Goal: Check status

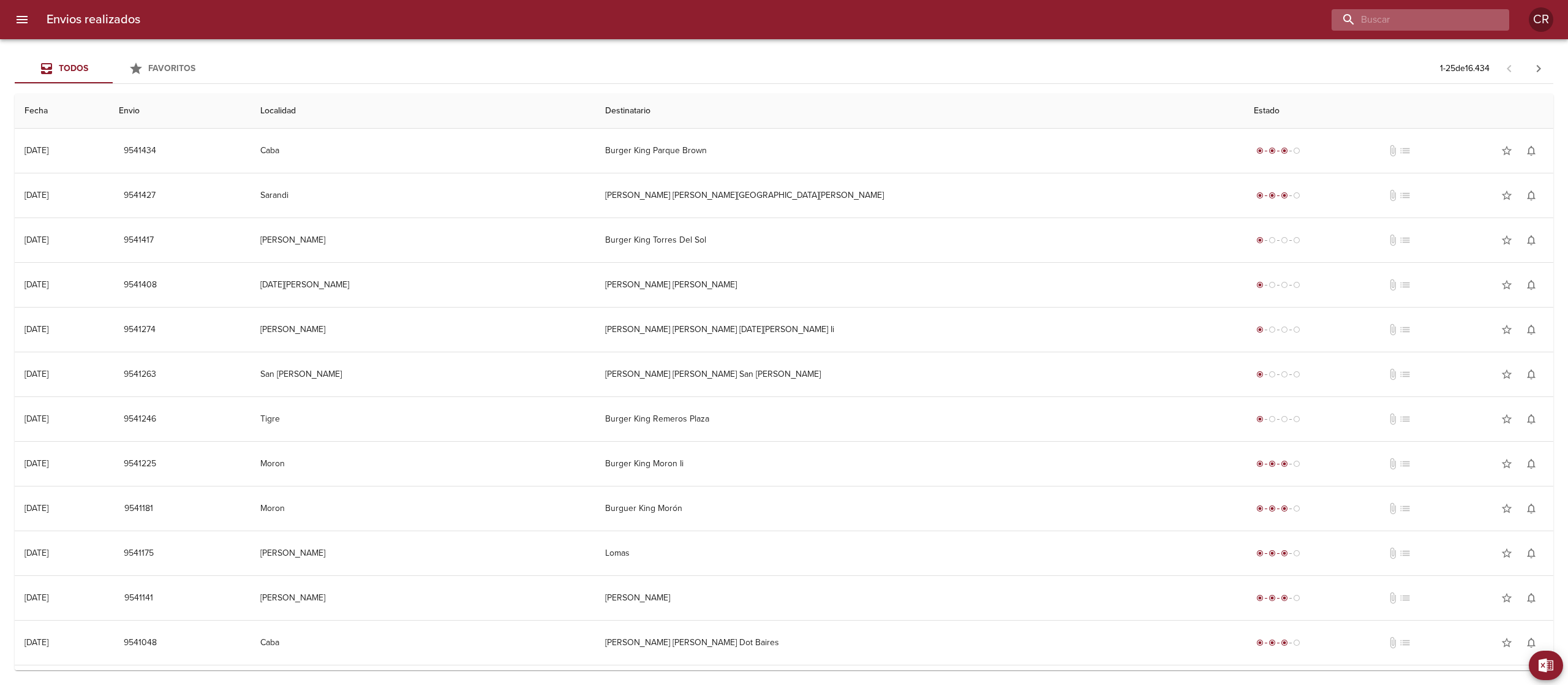
click at [1479, 24] on input "buscar" at bounding box center [1409, 20] width 157 height 21
type input "[PERSON_NAME]"
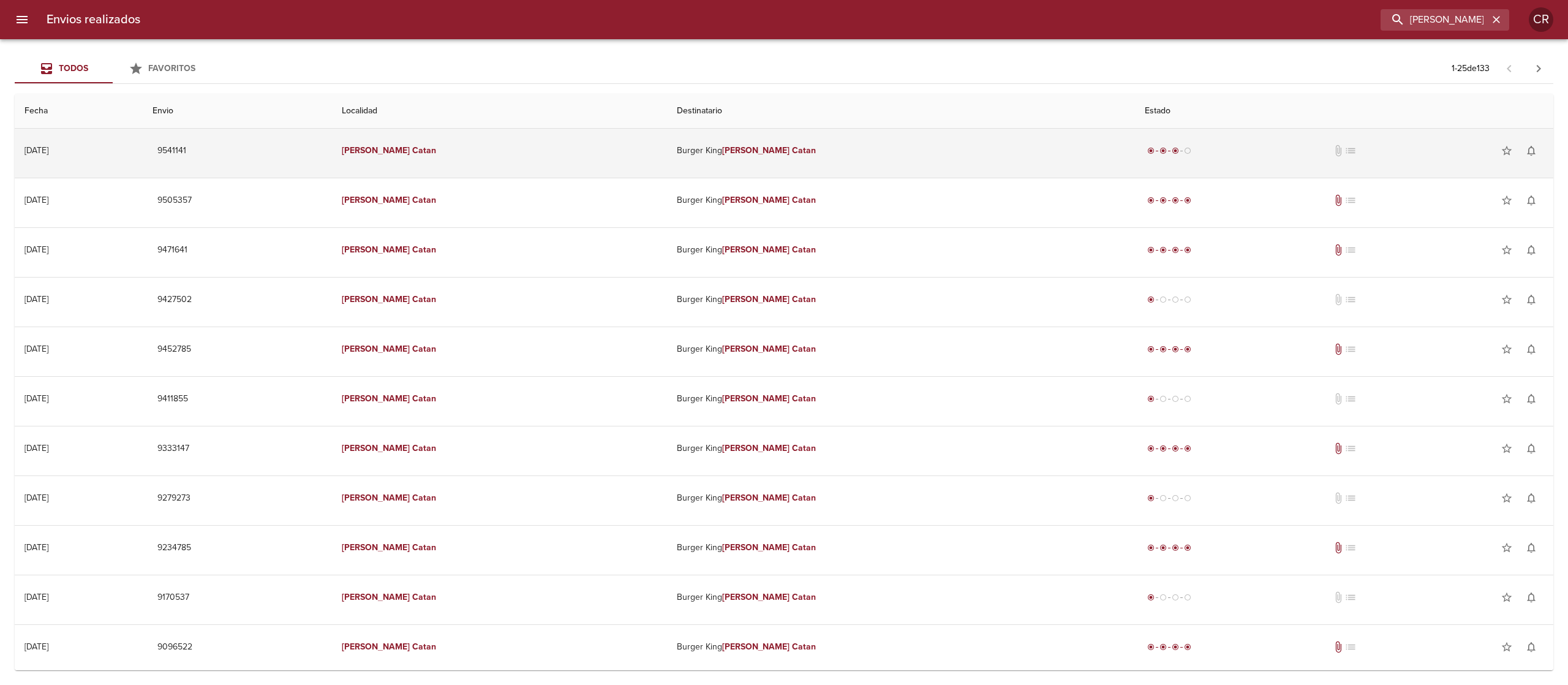
click at [740, 154] on em "[PERSON_NAME]" at bounding box center [756, 150] width 68 height 10
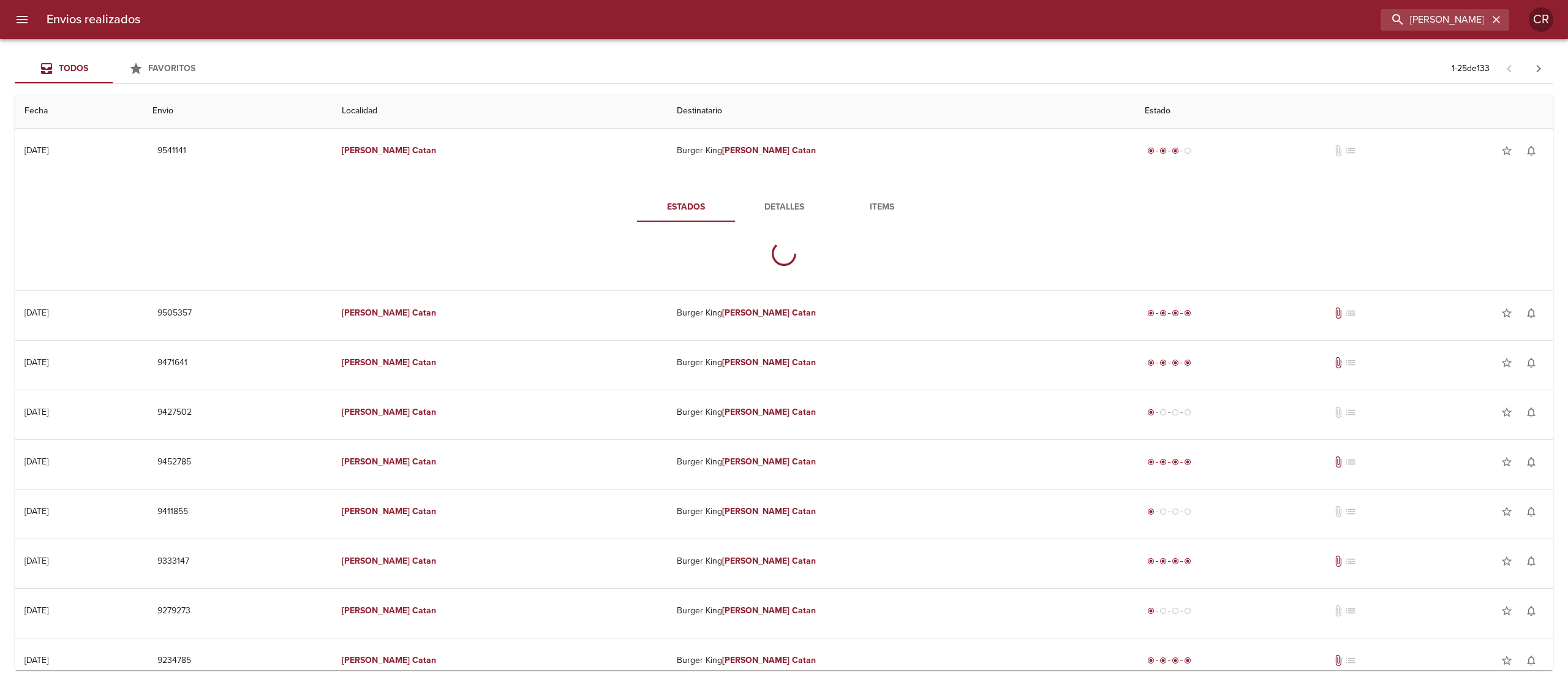
click at [770, 202] on span "Detalles" at bounding box center [784, 208] width 83 height 16
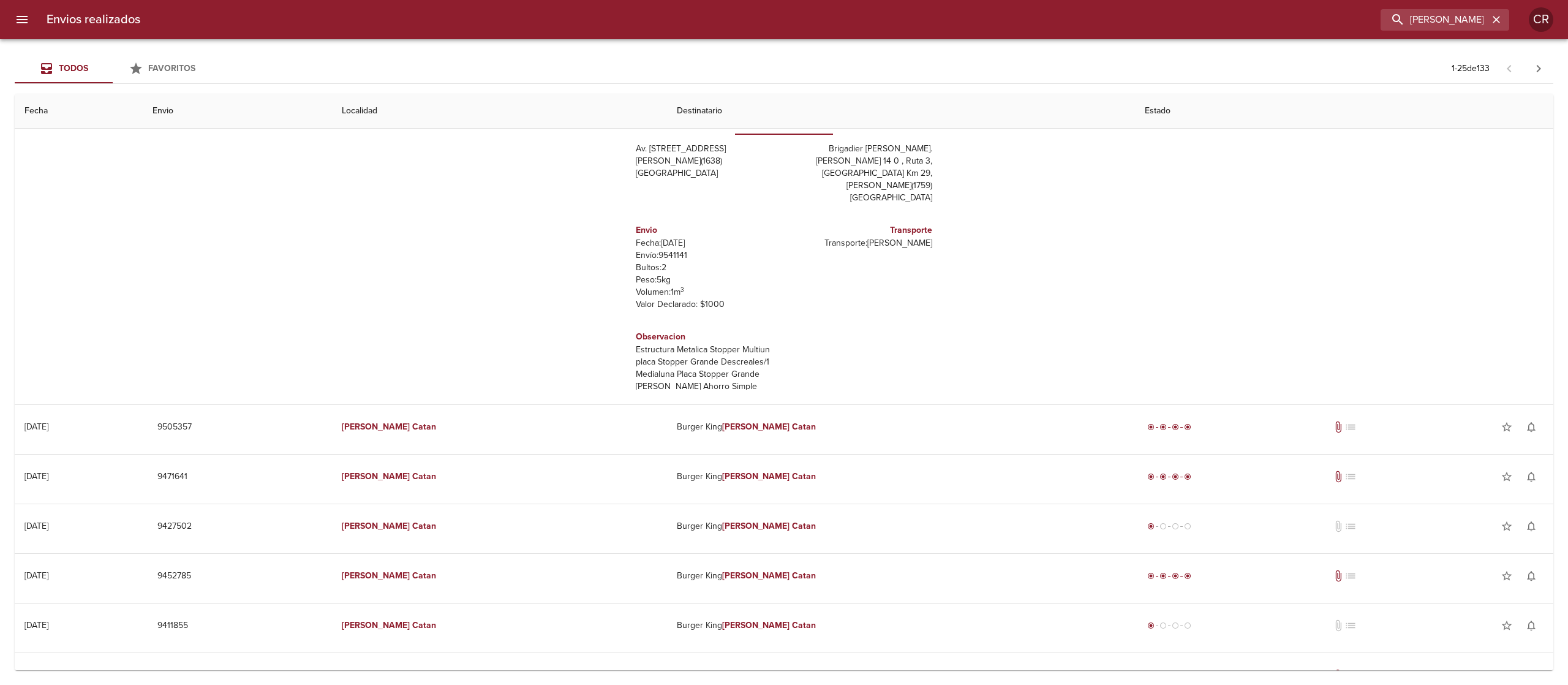
scroll to position [122, 0]
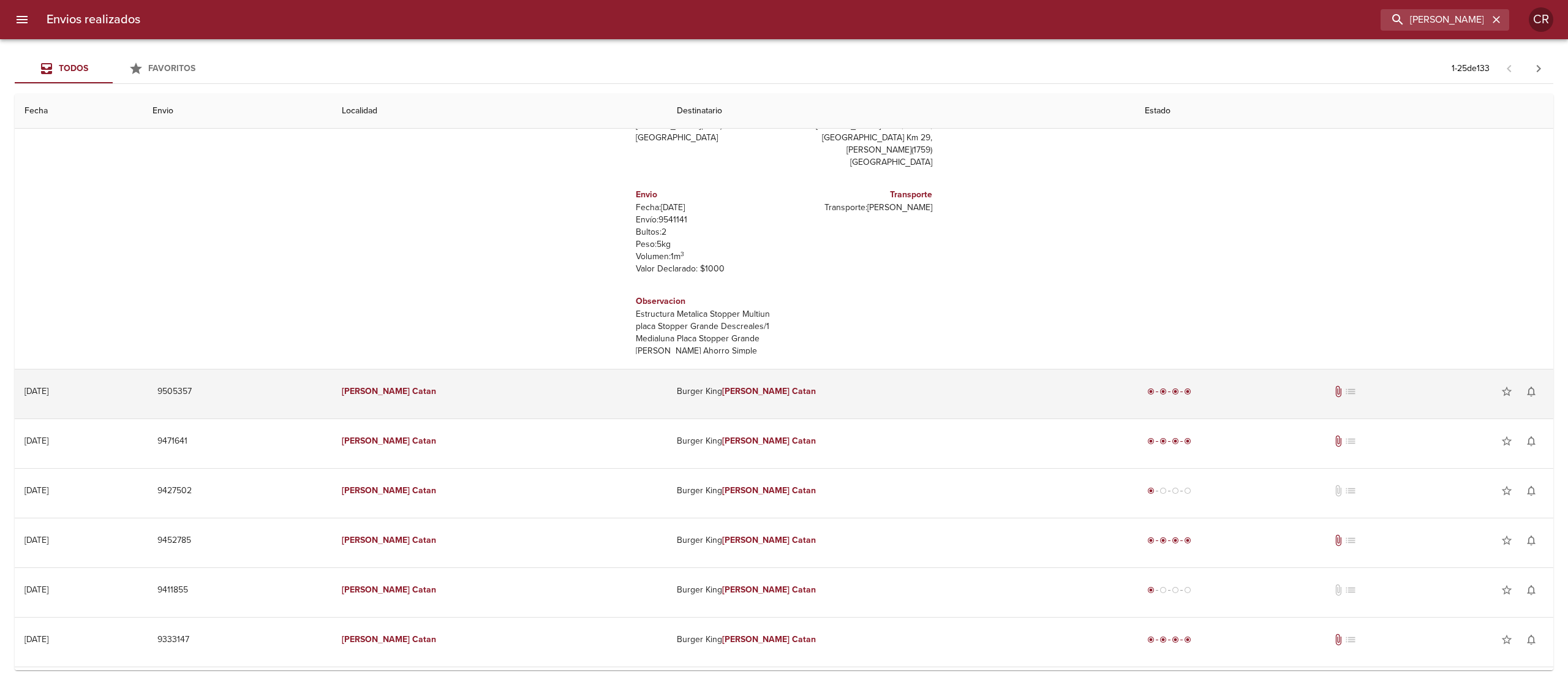
click at [790, 382] on td "[PERSON_NAME]" at bounding box center [901, 392] width 469 height 44
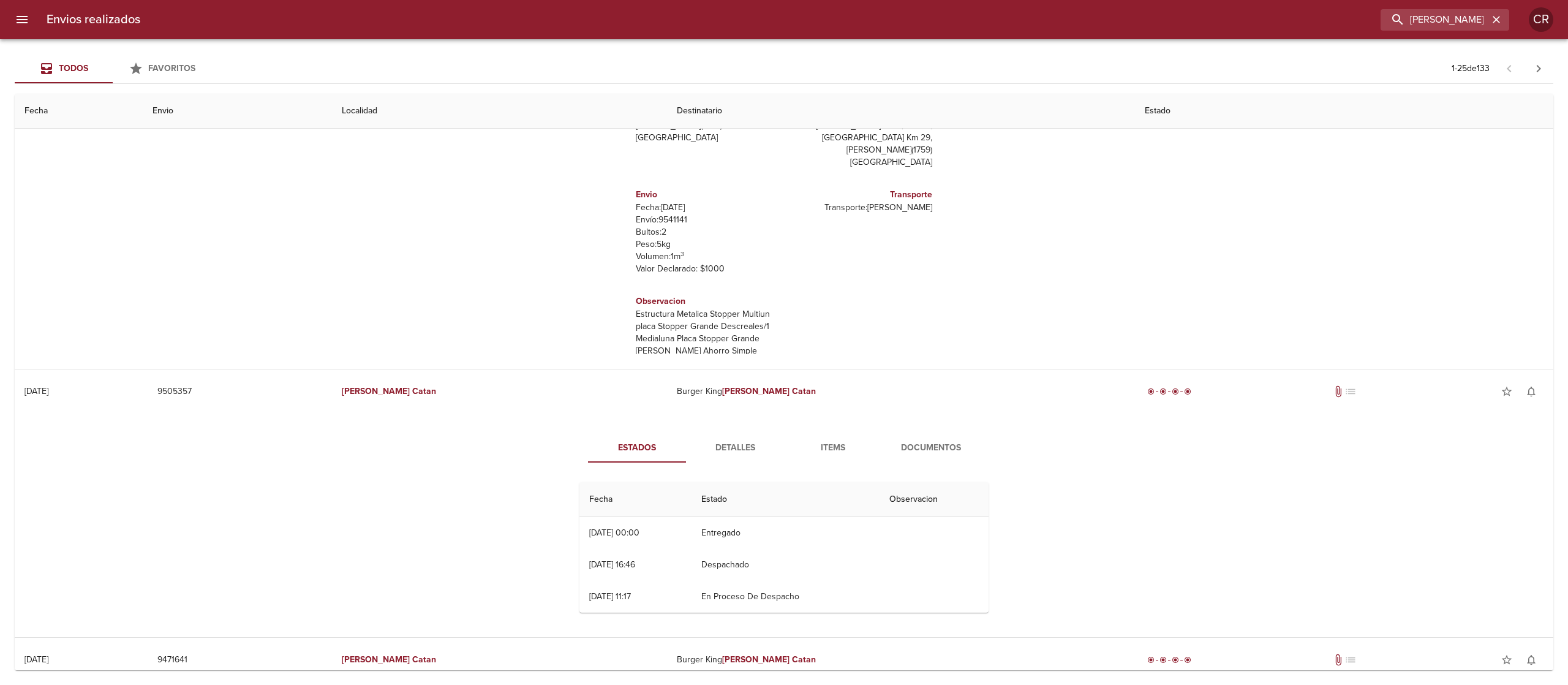
click at [770, 453] on button "Detalles" at bounding box center [735, 448] width 98 height 29
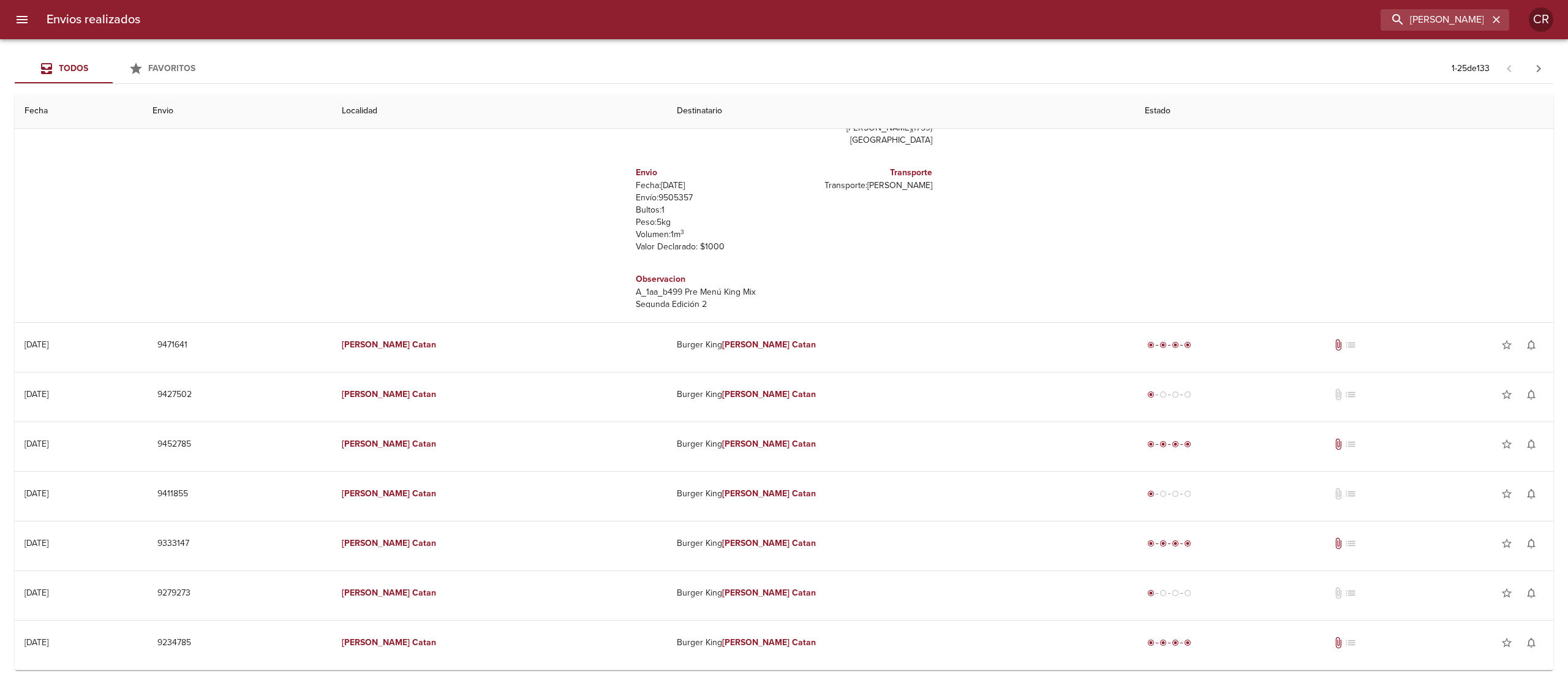
scroll to position [613, 0]
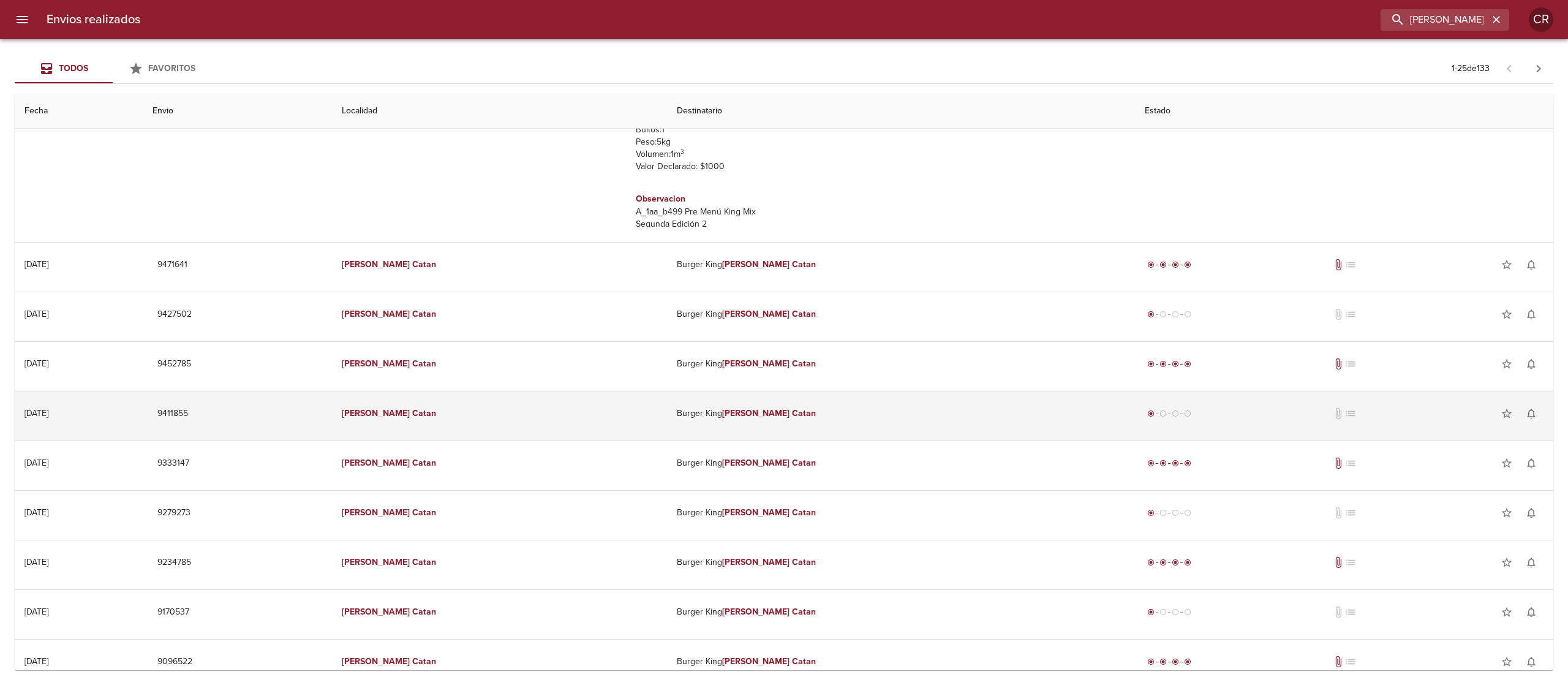
click at [743, 419] on em "[PERSON_NAME]" at bounding box center [756, 414] width 68 height 10
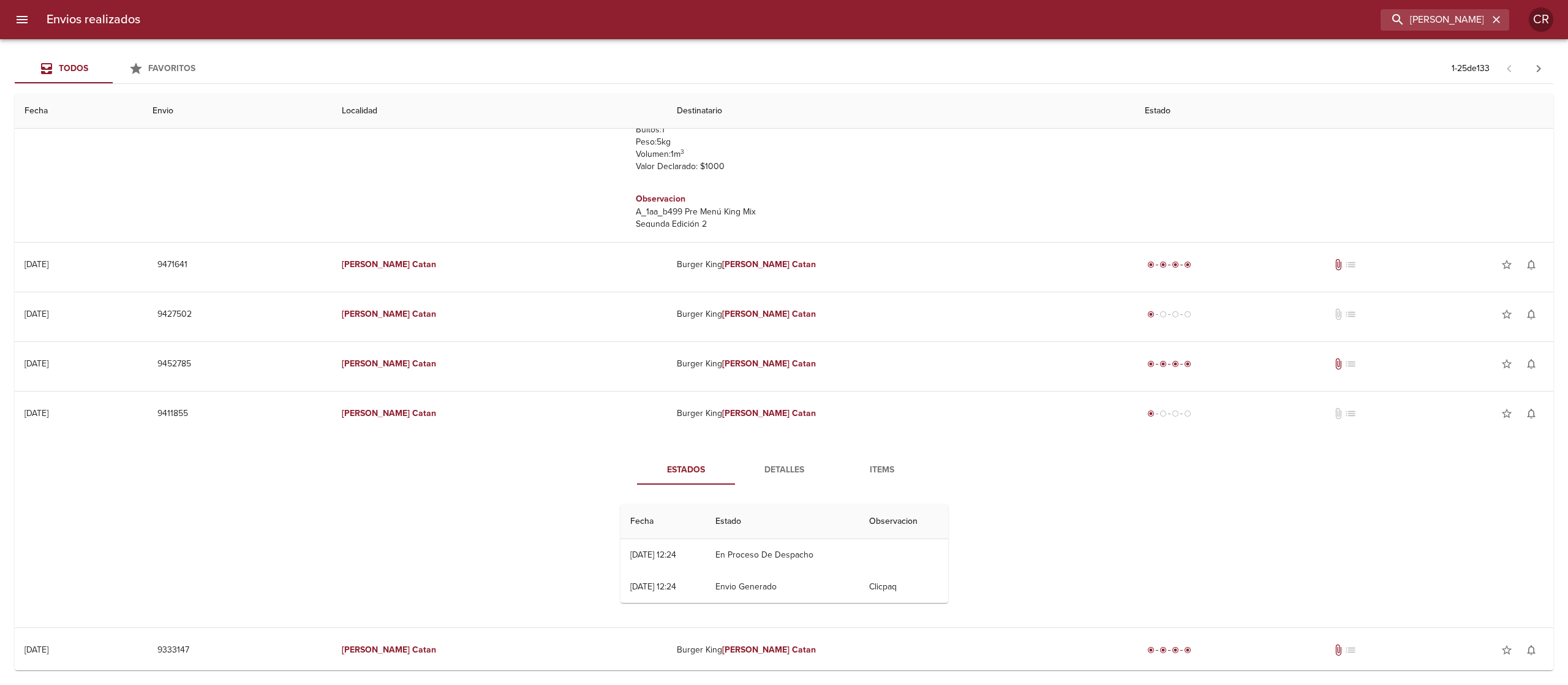
click at [762, 467] on span "Detalles" at bounding box center [784, 470] width 83 height 16
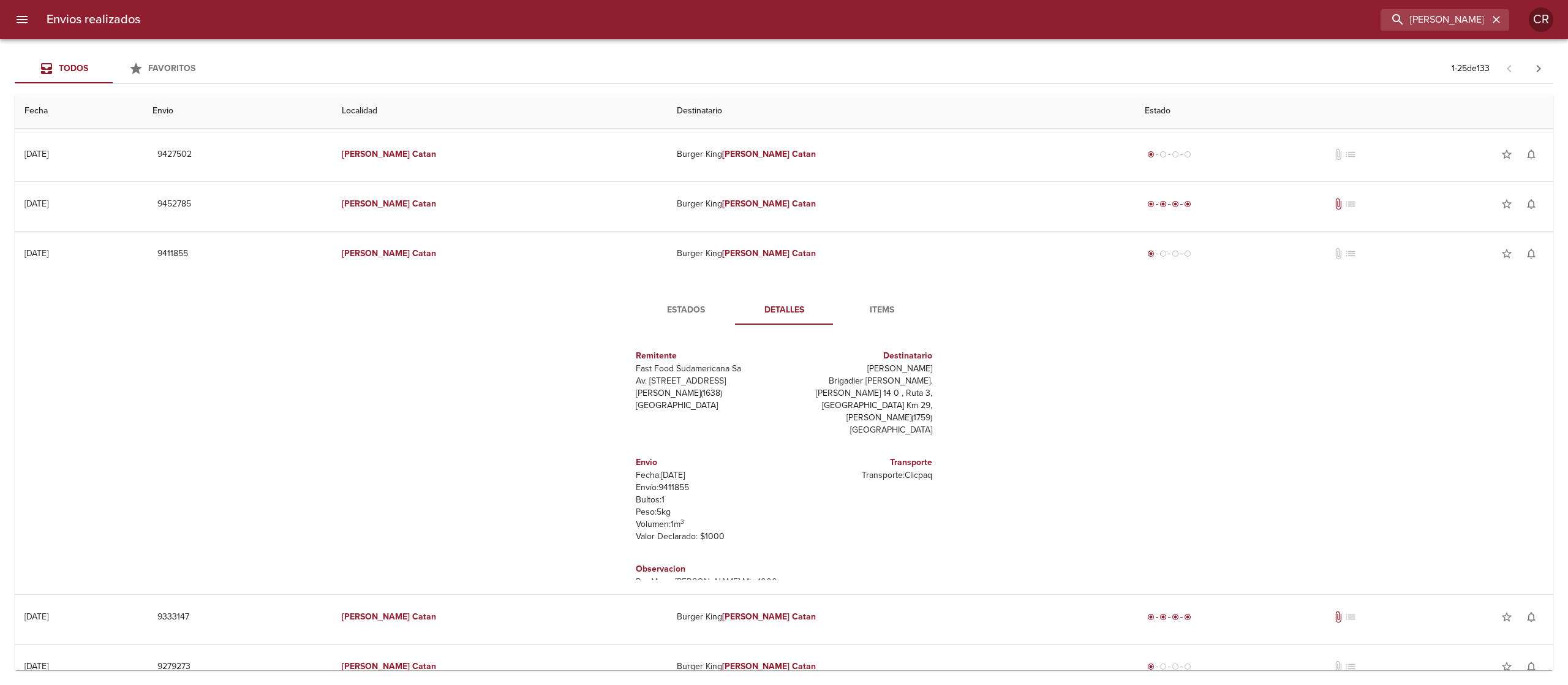
scroll to position [736, 0]
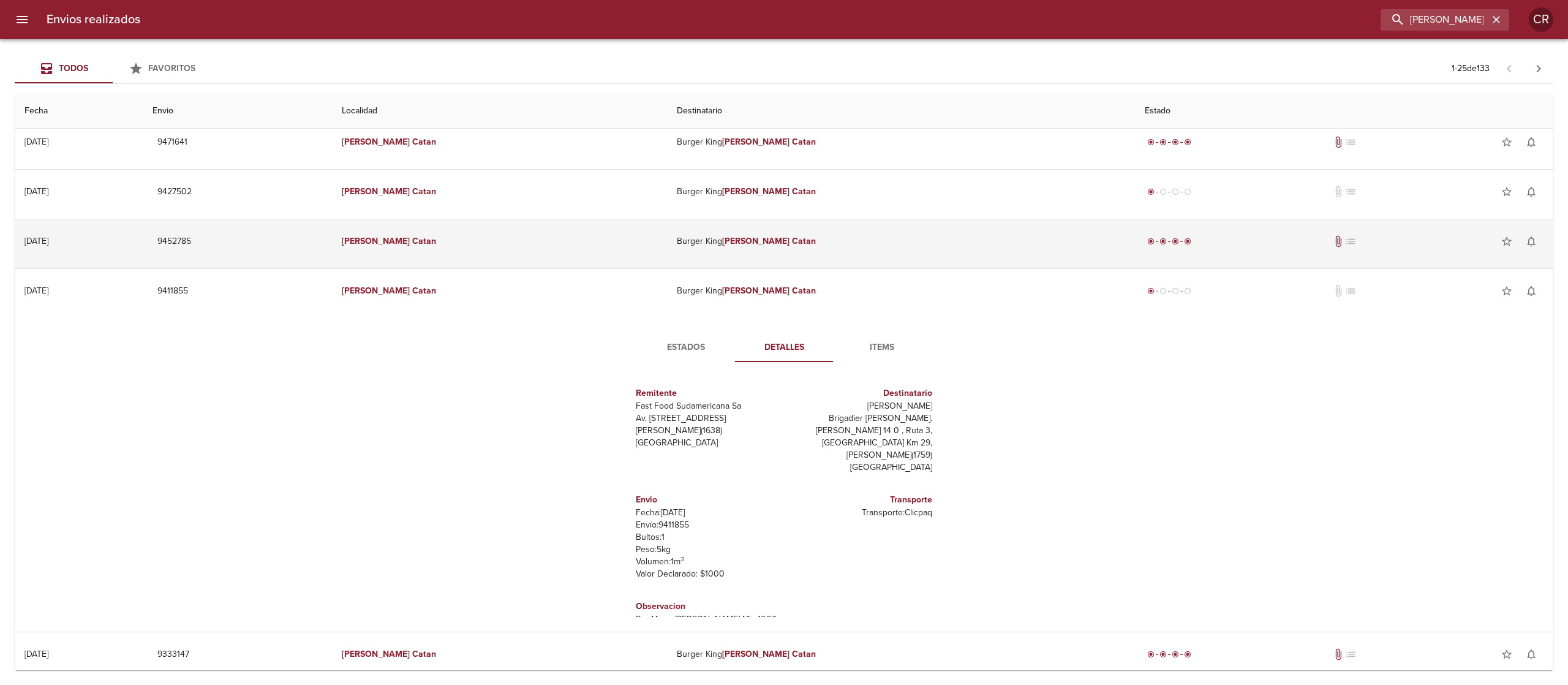
click at [792, 244] on em "Catan" at bounding box center [804, 241] width 24 height 10
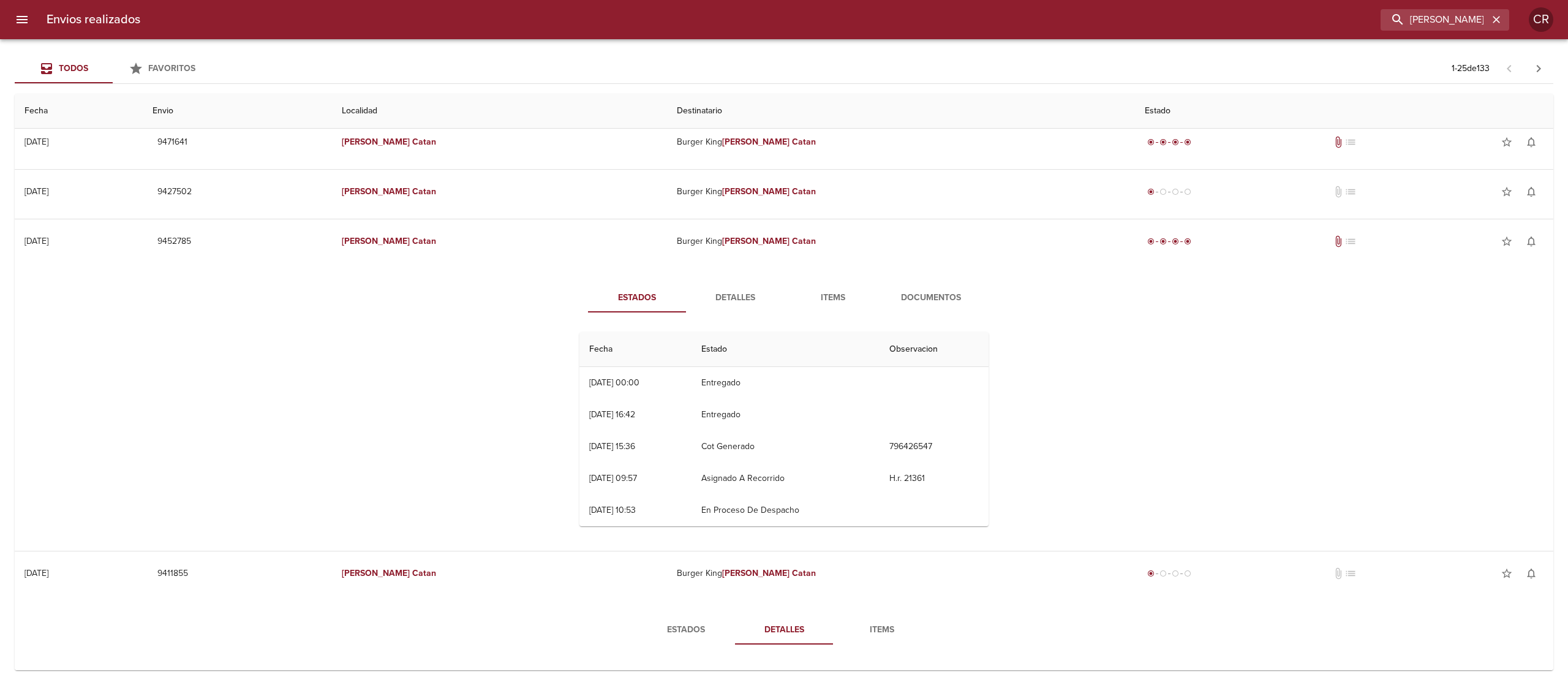
click at [750, 310] on button "Detalles" at bounding box center [735, 297] width 98 height 29
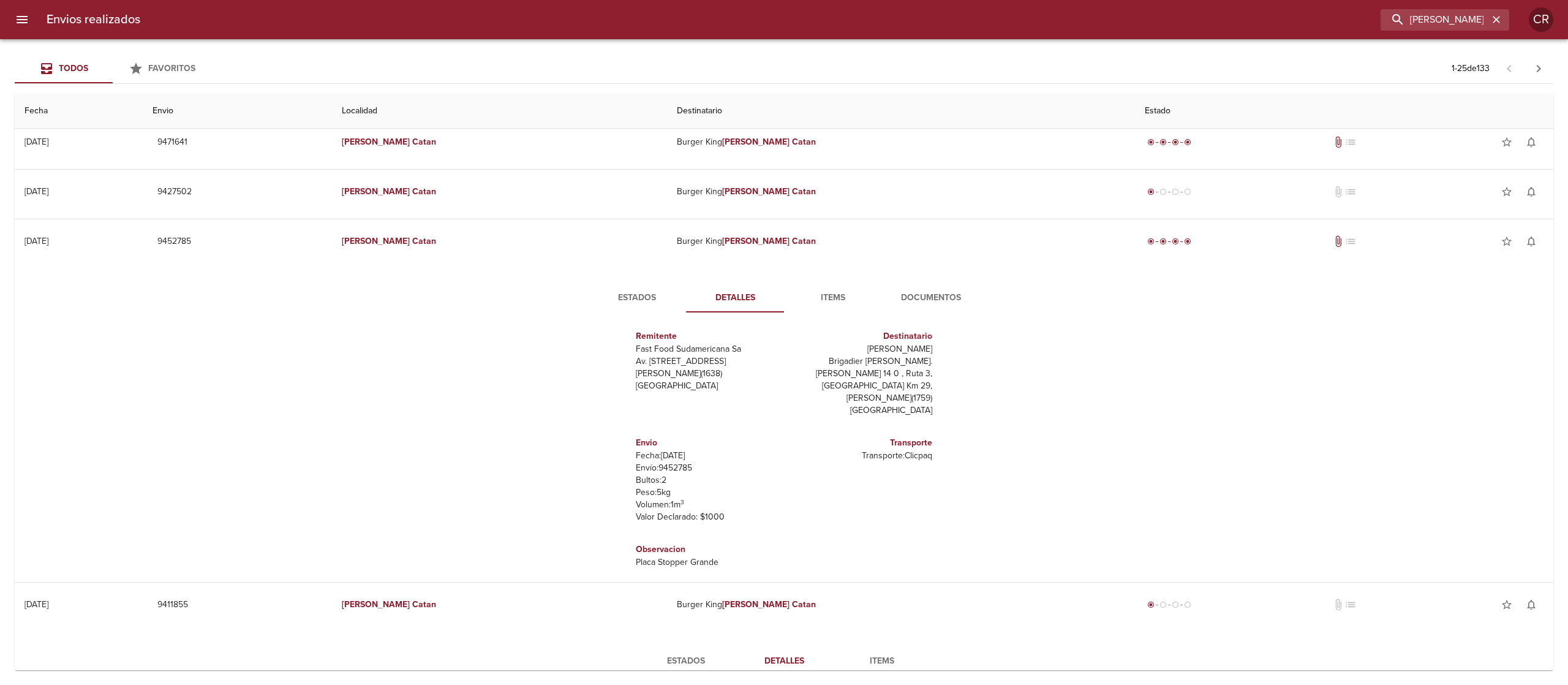
scroll to position [0, 0]
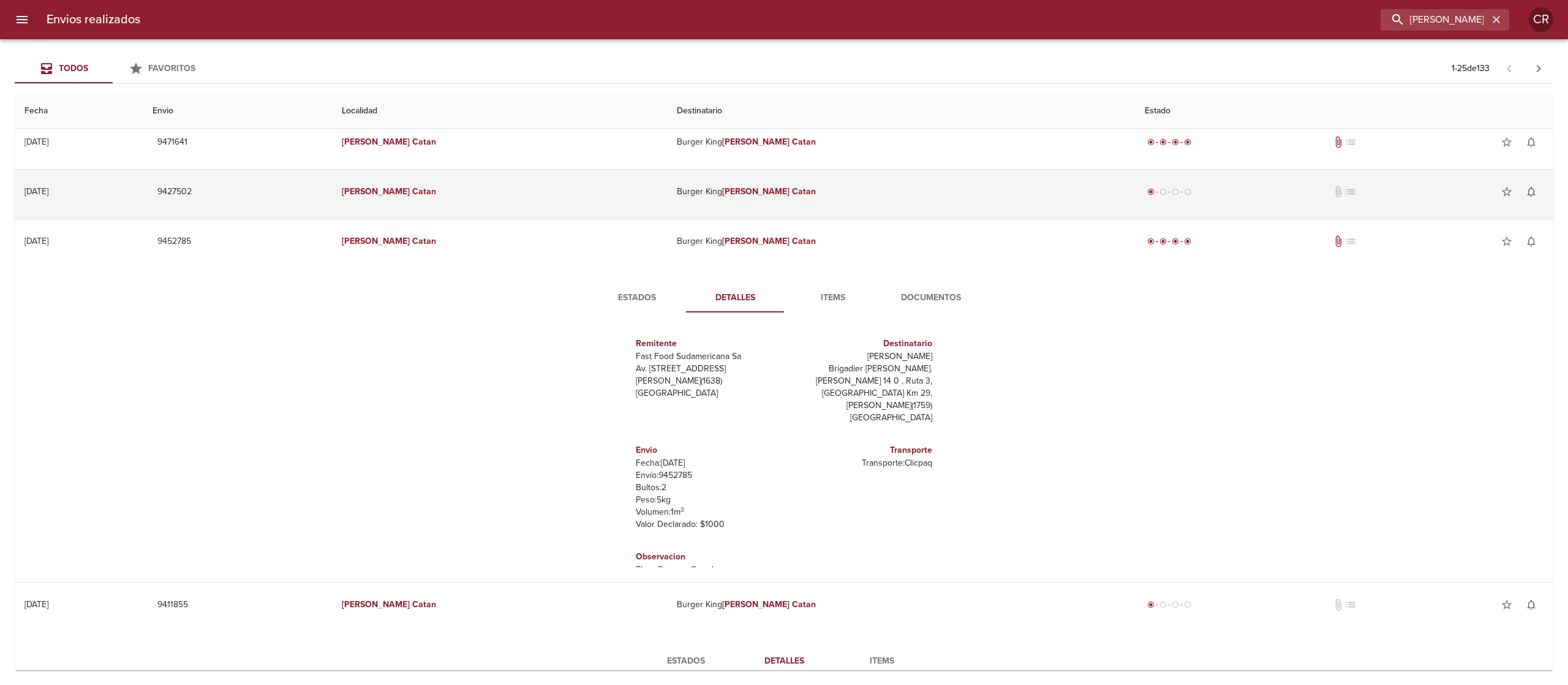
click at [773, 207] on td "[PERSON_NAME]" at bounding box center [901, 192] width 469 height 44
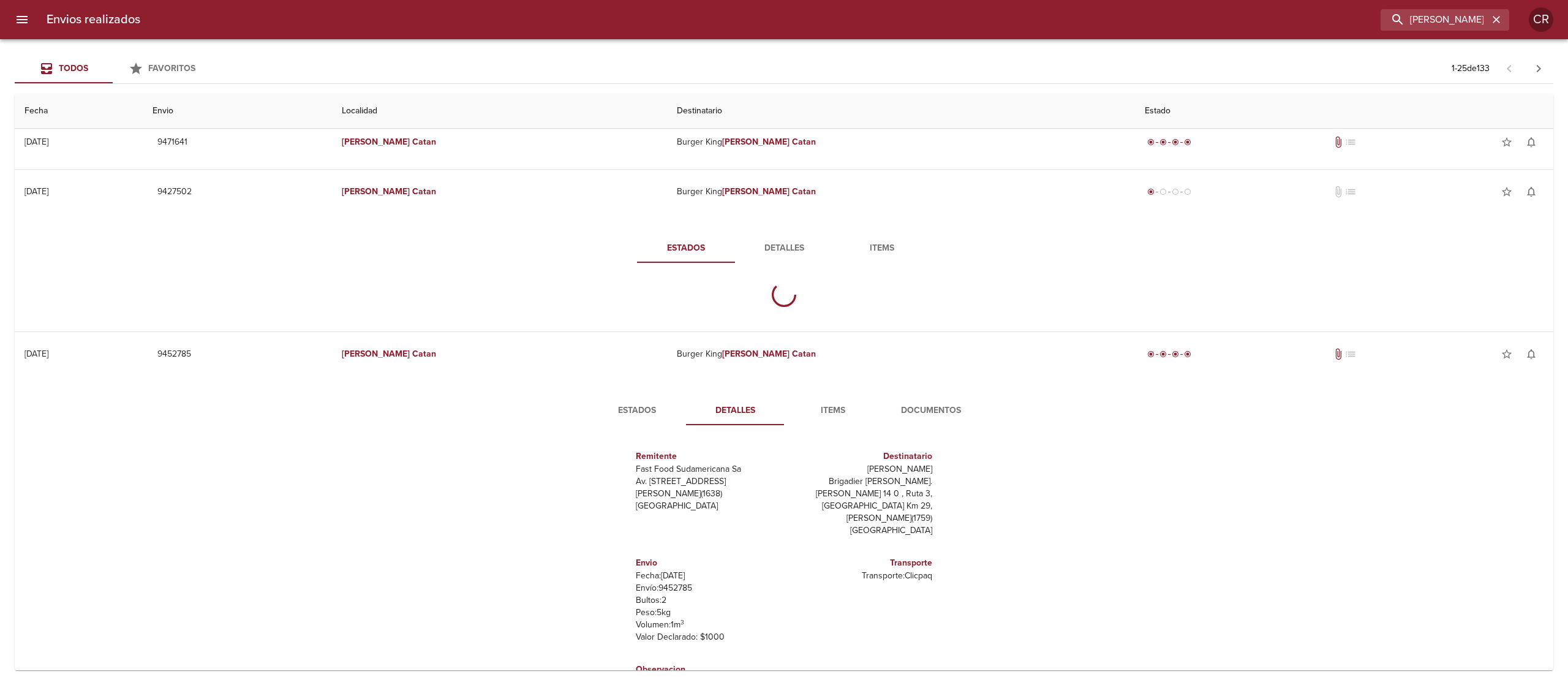
click at [755, 251] on span "Detalles" at bounding box center [784, 248] width 83 height 16
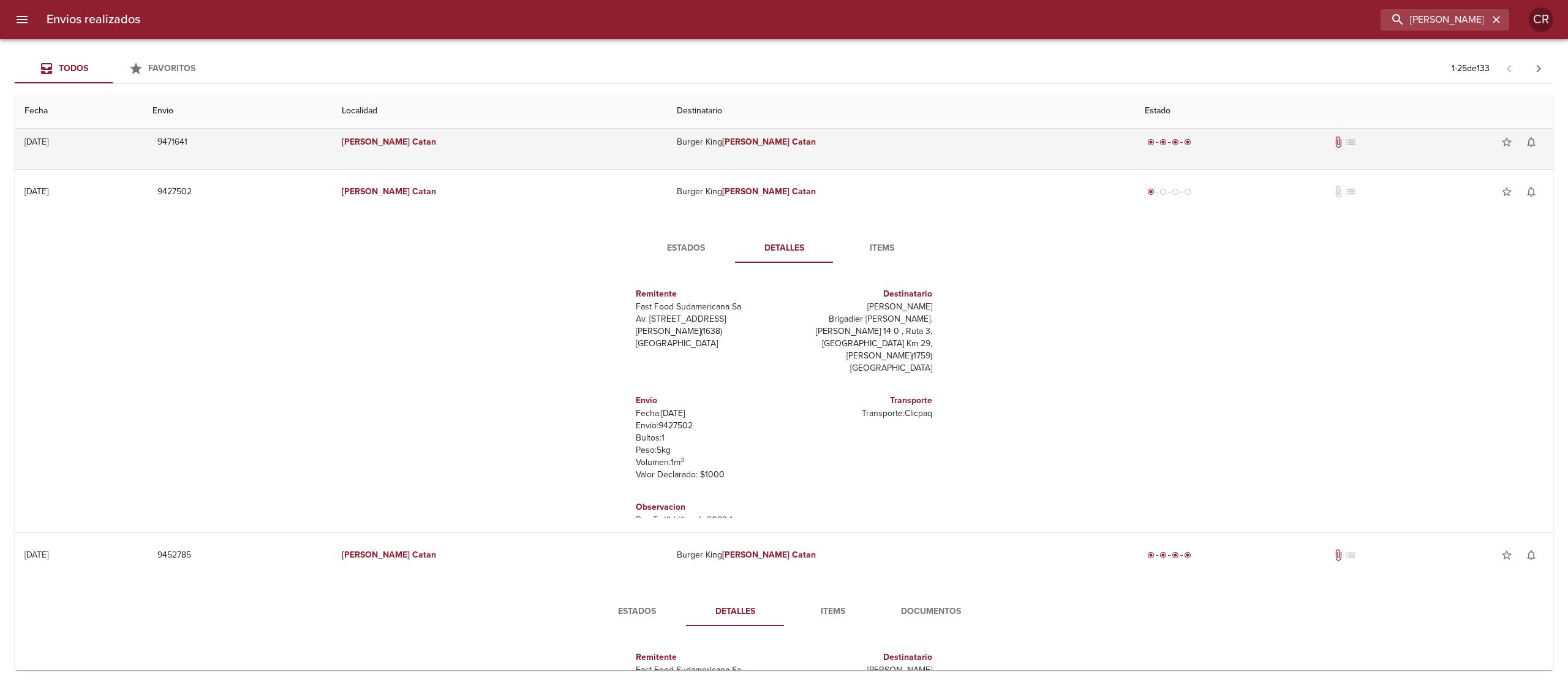
click at [792, 144] on em "Catan" at bounding box center [804, 142] width 24 height 10
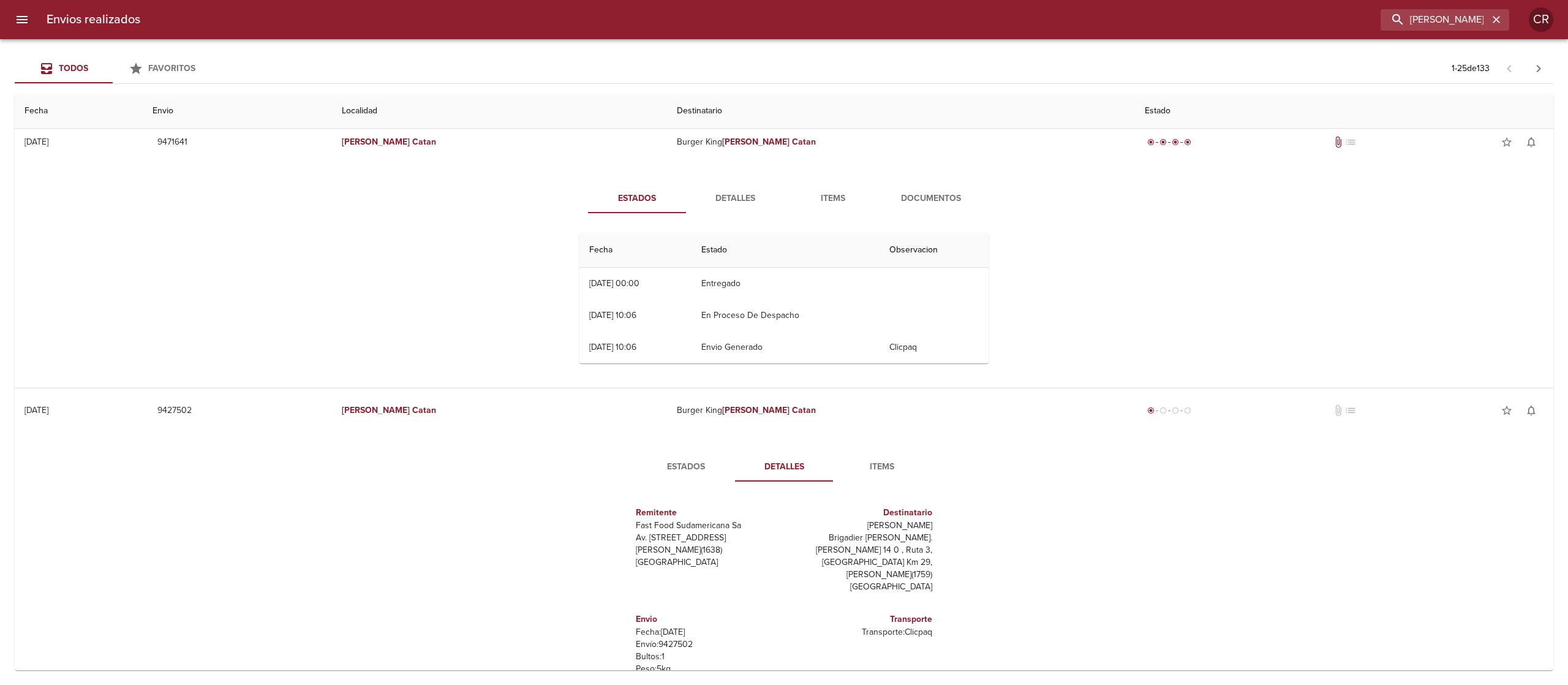
click at [724, 201] on span "Detalles" at bounding box center [735, 199] width 83 height 16
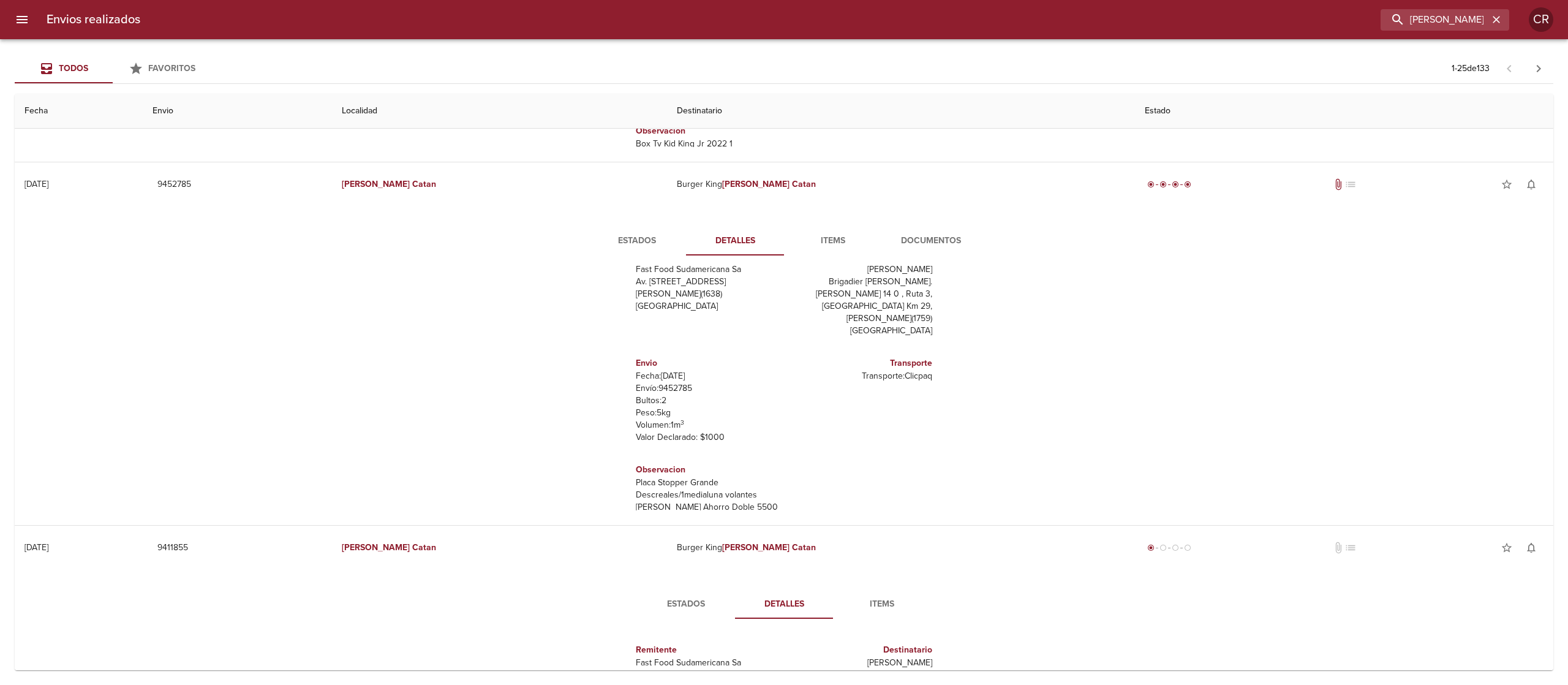
scroll to position [1471, 0]
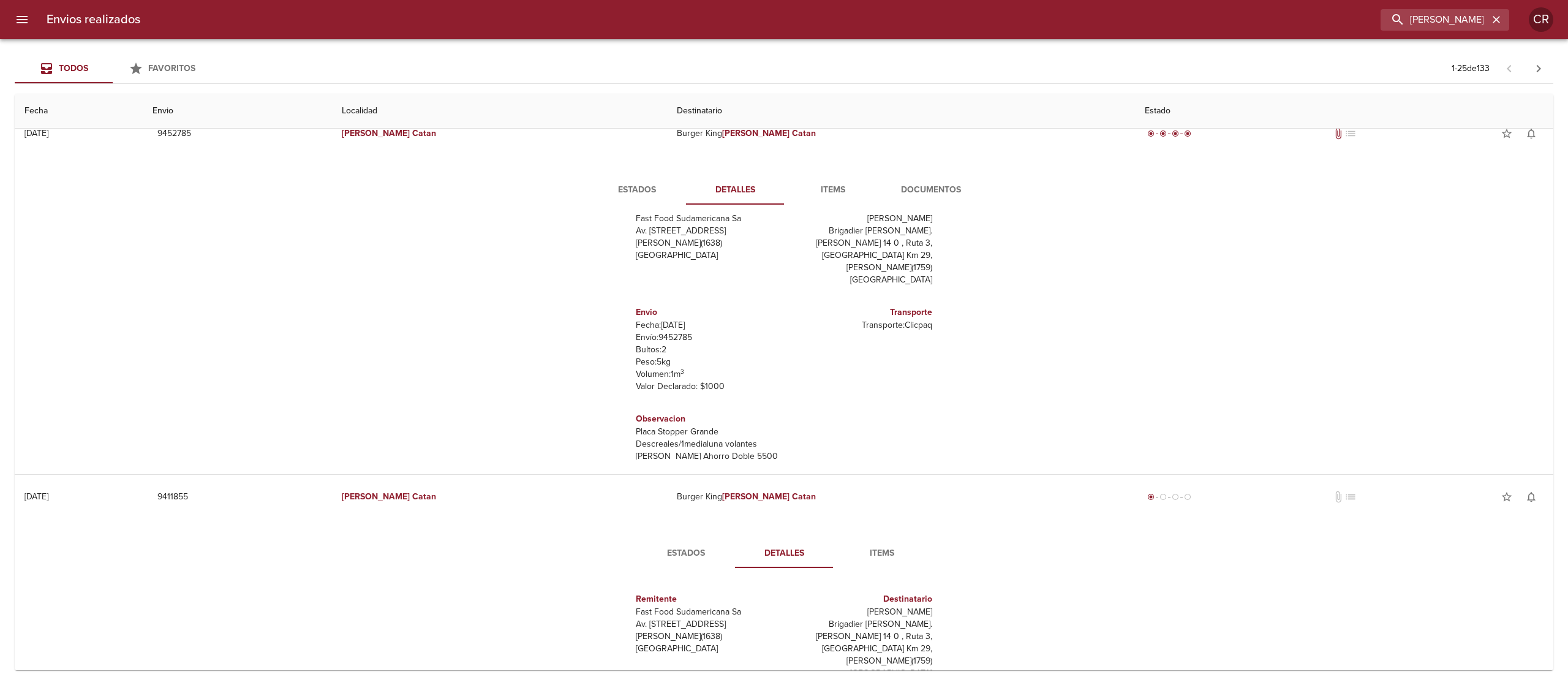
click at [908, 181] on button "Documentos" at bounding box center [931, 189] width 98 height 29
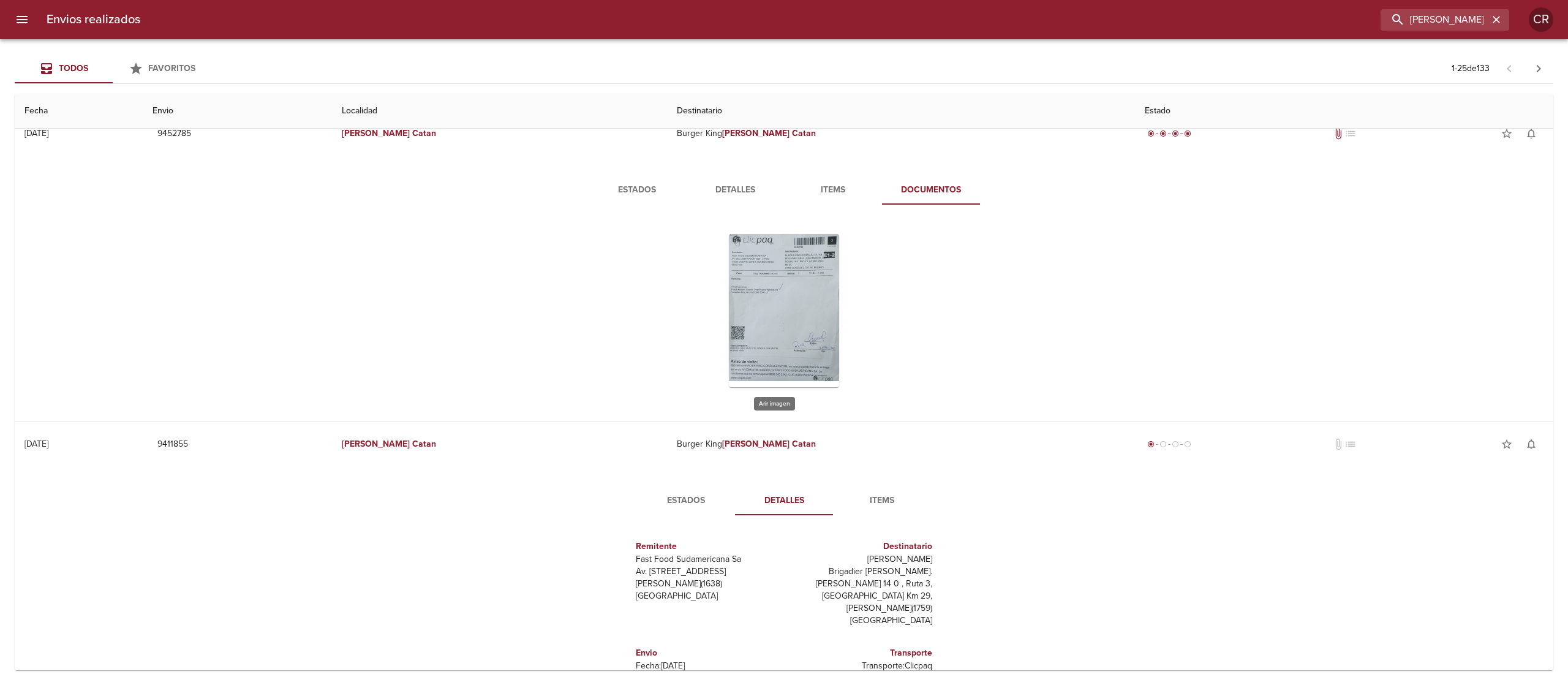
click at [772, 305] on div "Tabla de envíos del cliente" at bounding box center [784, 311] width 111 height 154
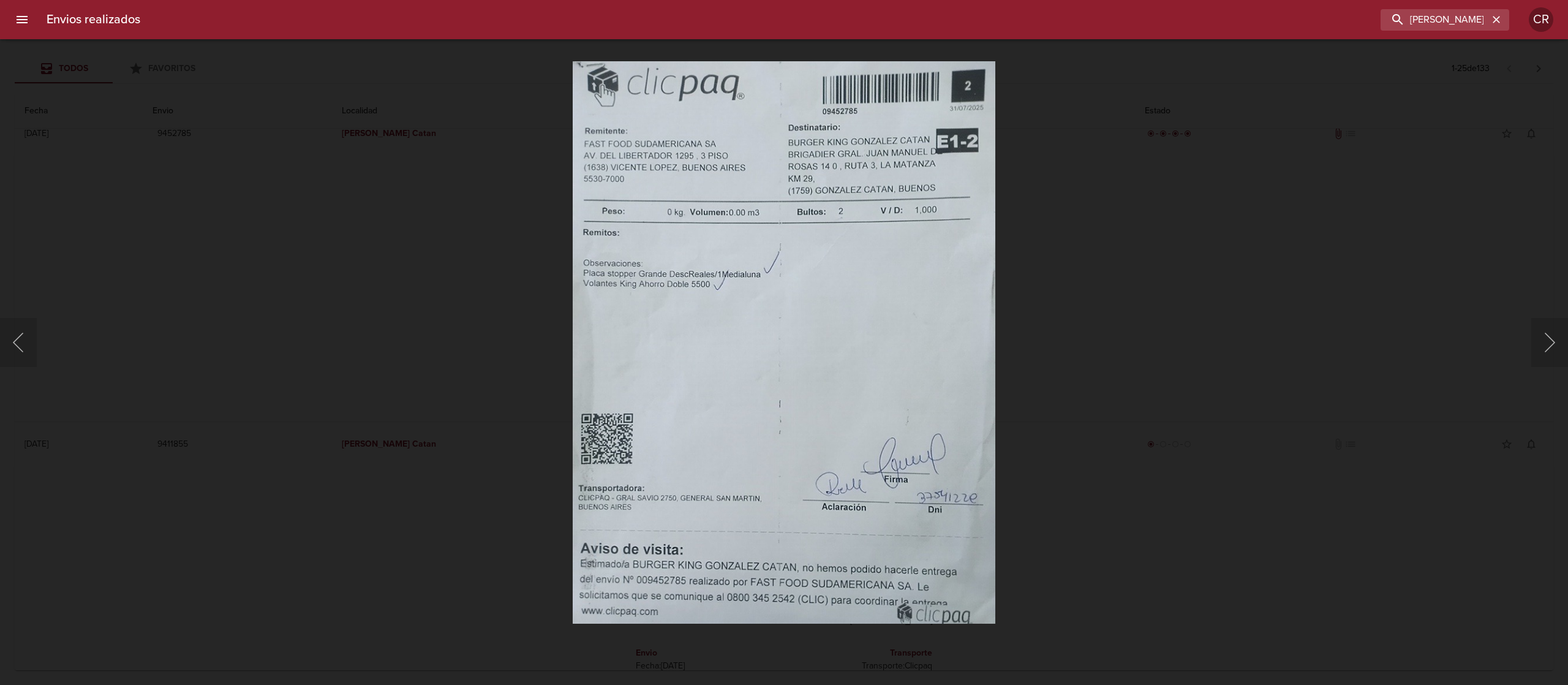
click at [1098, 373] on div "Lightbox" at bounding box center [784, 342] width 1568 height 685
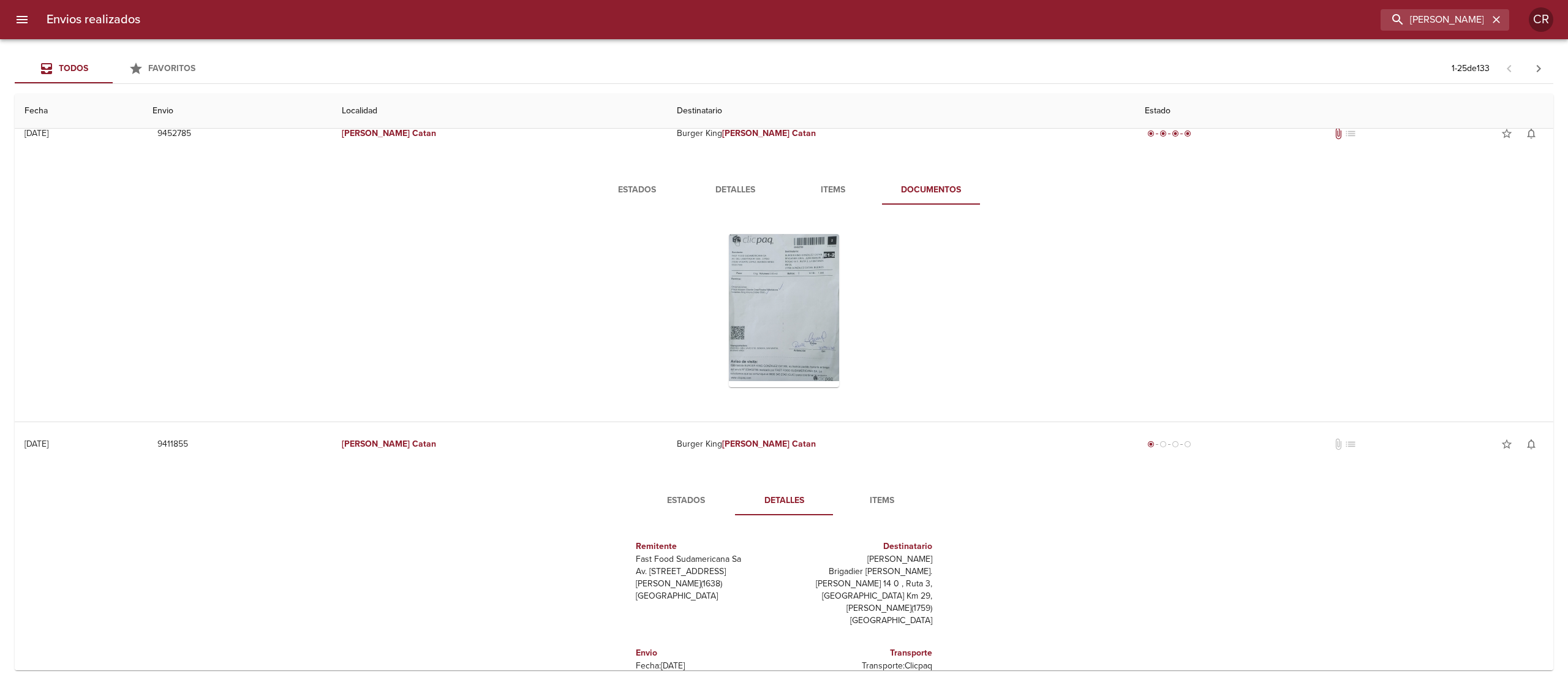
click at [1052, 262] on div "Estados Detalles Items Documentos" at bounding box center [784, 291] width 1519 height 261
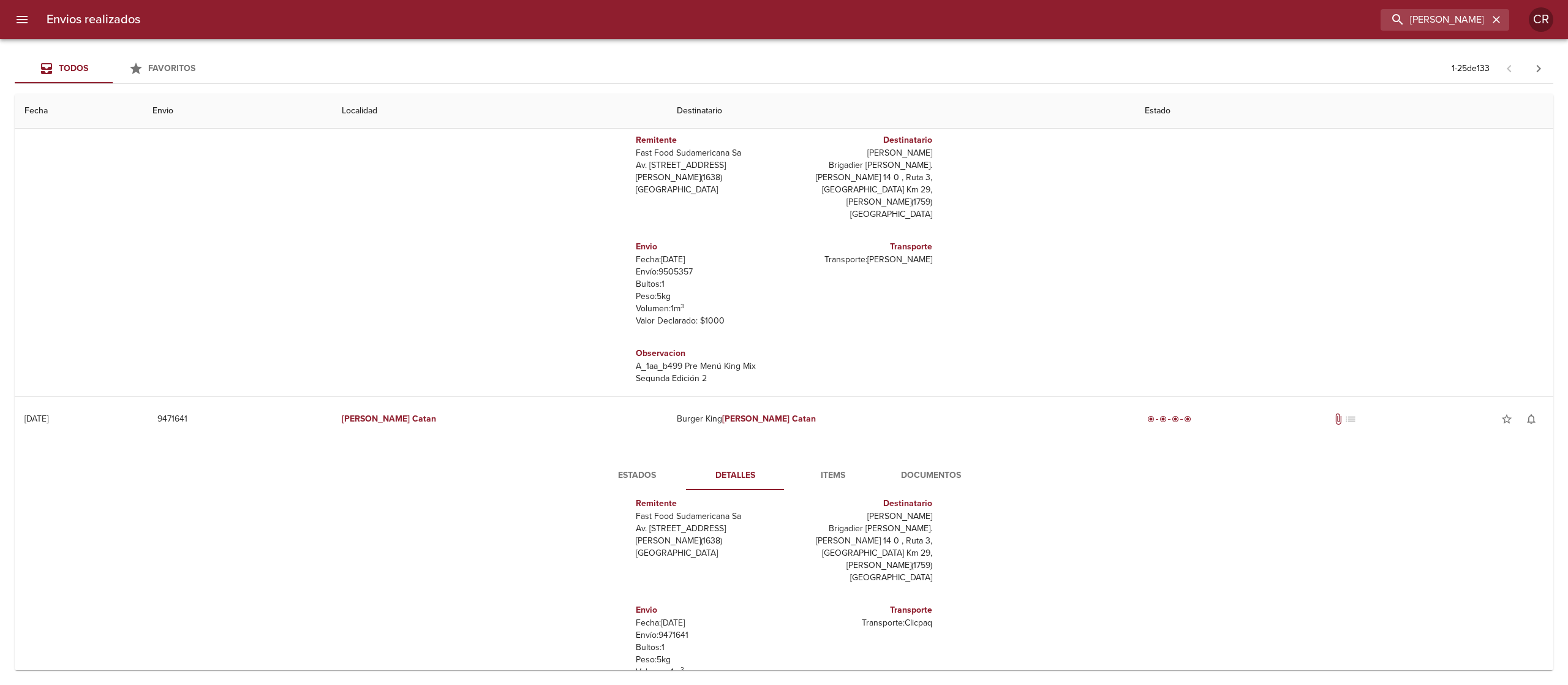
scroll to position [245, 0]
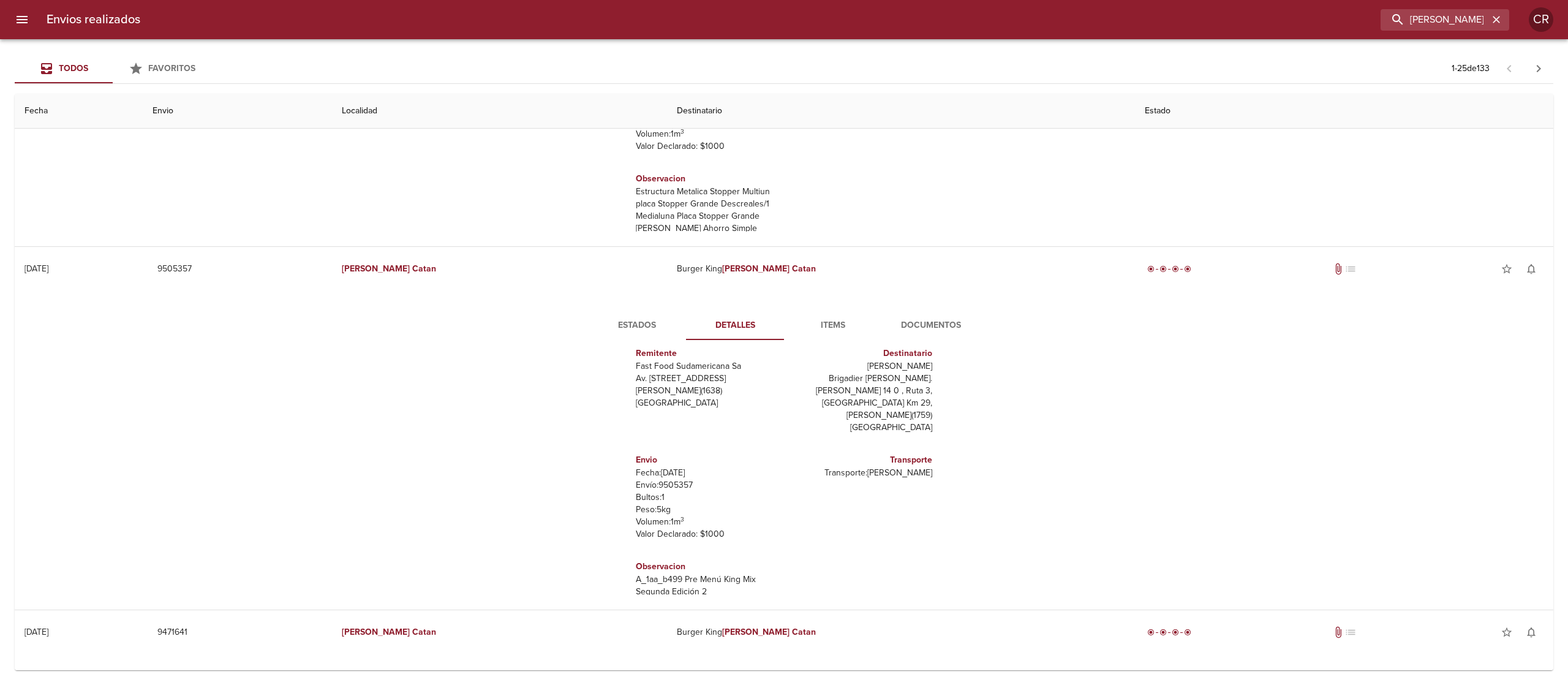
click at [1252, 407] on div "Estados Detalles Items Documentos Remitente Fast Food Sudamericana Sa Av. [STRE…" at bounding box center [784, 453] width 1519 height 314
click at [298, 426] on div "Estados Detalles Items Documentos Remitente Fast Food Sudamericana Sa Av. [STRE…" at bounding box center [784, 453] width 1519 height 314
